Goal: Ask a question

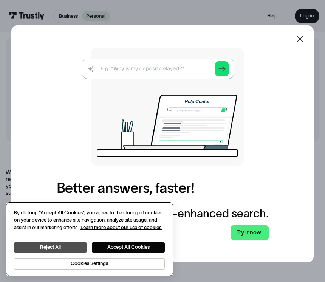
click at [67, 247] on button "Reject All" at bounding box center [50, 248] width 73 height 11
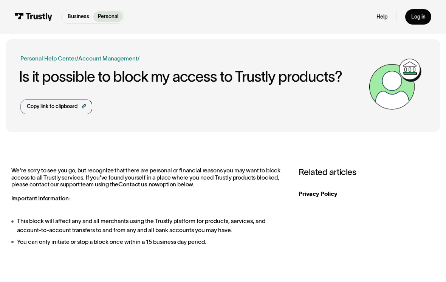
click at [325, 20] on link "Help" at bounding box center [382, 17] width 11 height 7
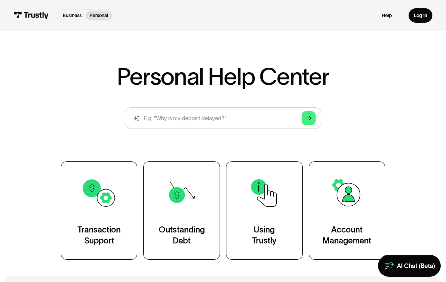
scroll to position [76, 0]
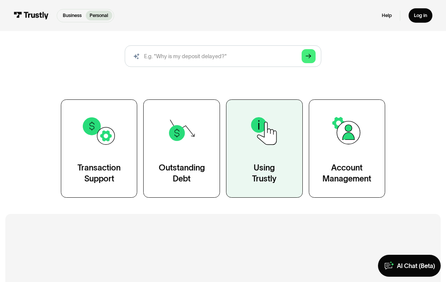
click at [285, 163] on link "Using Trustly" at bounding box center [264, 149] width 77 height 98
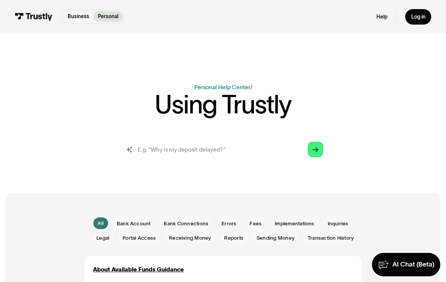
click at [229, 147] on input "search" at bounding box center [223, 149] width 212 height 23
type input "Stop trustly"
click at [317, 151] on polygon "Search" at bounding box center [316, 150] width 6 height 5
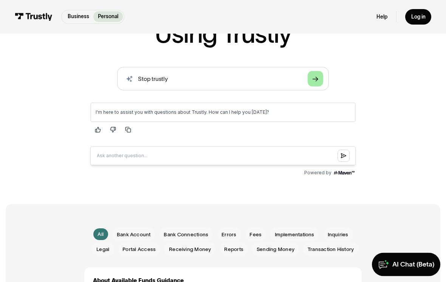
scroll to position [74, 0]
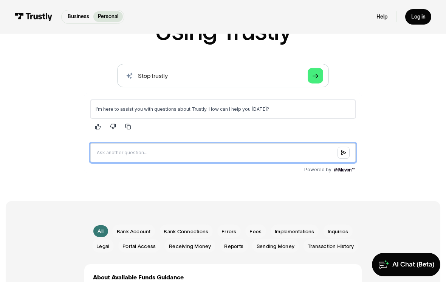
click at [199, 153] on input "Question box" at bounding box center [223, 152] width 266 height 19
type input "I need to be banned from trustly"
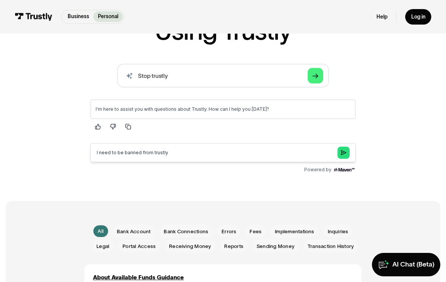
click at [340, 153] on button "Submit question" at bounding box center [343, 152] width 12 height 12
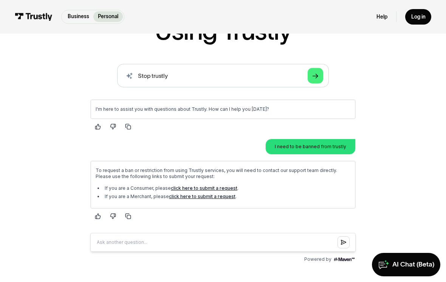
click at [229, 187] on link "click here to submit a request" at bounding box center [204, 188] width 67 height 6
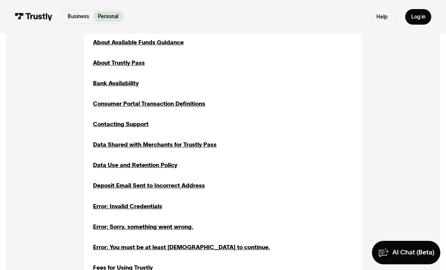
scroll to position [398, 0]
